Goal: Task Accomplishment & Management: Manage account settings

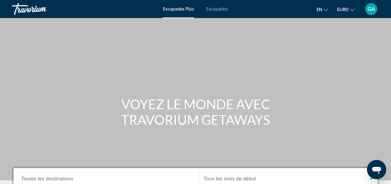
click at [170, 8] on span "Escapades Plus" at bounding box center [178, 9] width 31 height 5
click at [225, 11] on span "Escapades" at bounding box center [217, 9] width 22 height 5
click at [38, 8] on div "Travorium" at bounding box center [42, 9] width 60 height 16
click at [33, 8] on div "Travorium" at bounding box center [42, 9] width 60 height 16
click at [369, 10] on span "GA" at bounding box center [372, 9] width 8 height 6
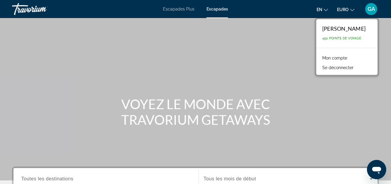
click at [337, 57] on link "Mon compte" at bounding box center [335, 58] width 31 height 8
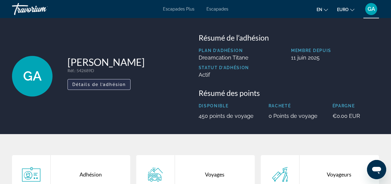
click at [112, 82] on span "Détails de l’adhésion" at bounding box center [98, 84] width 53 height 5
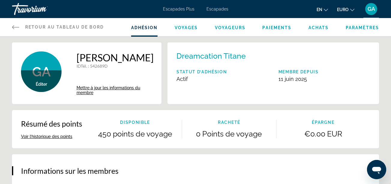
click at [192, 26] on span "Voyages" at bounding box center [186, 27] width 23 height 5
